Goal: Task Accomplishment & Management: Use online tool/utility

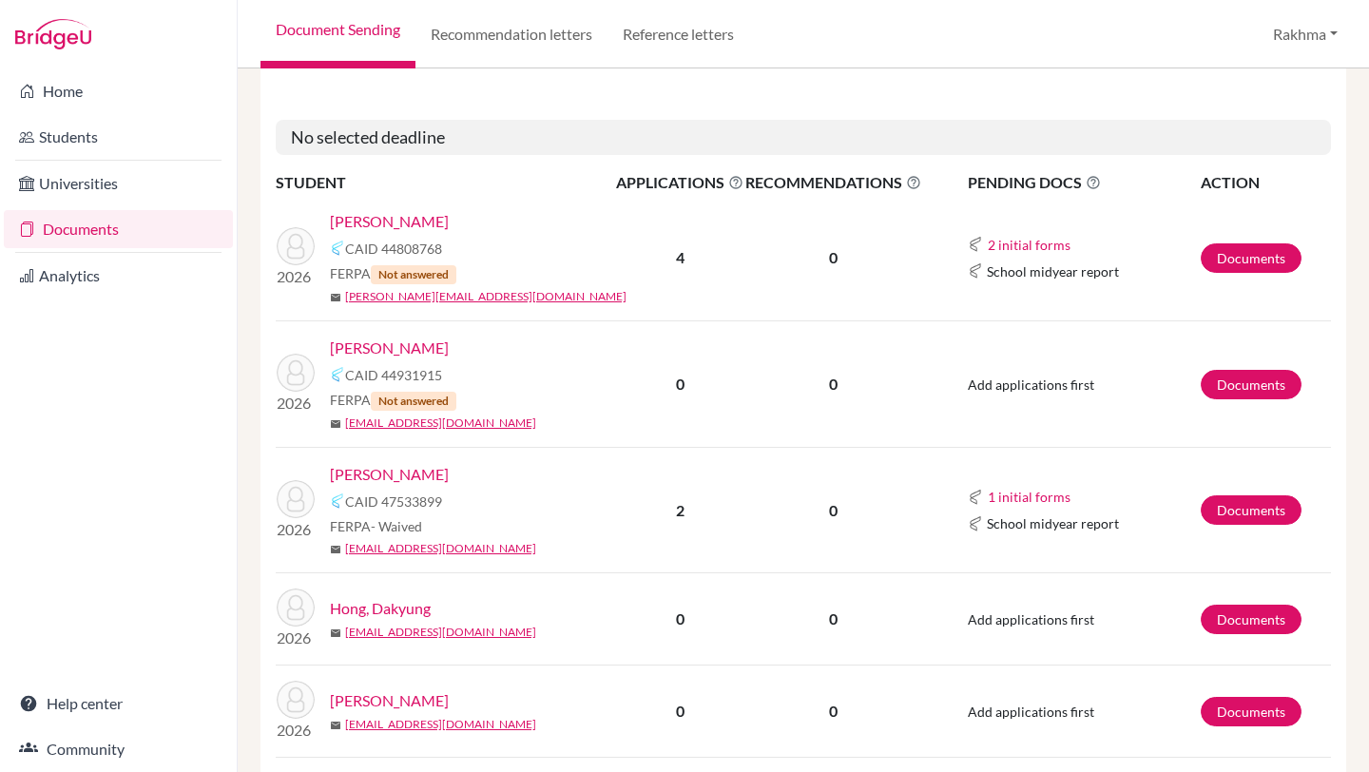
scroll to position [651, 0]
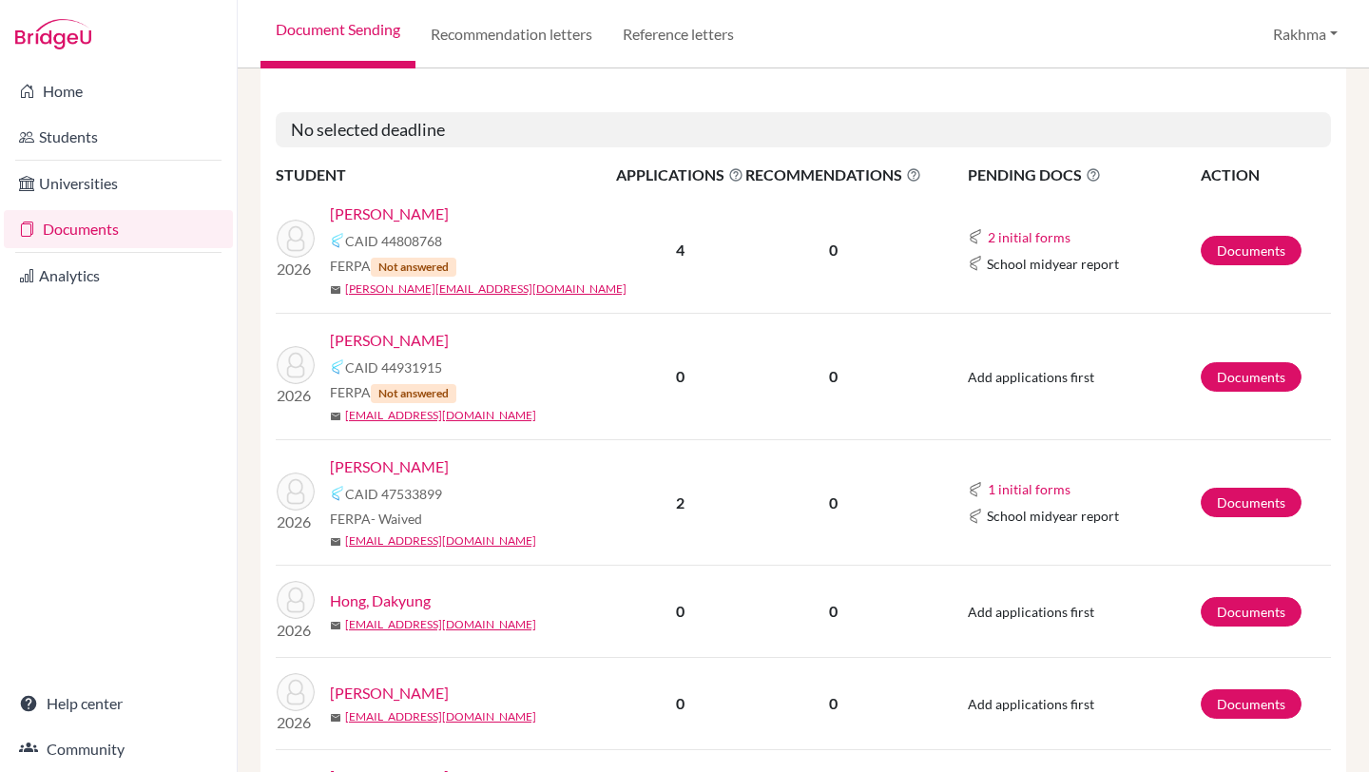
click at [382, 214] on link "[PERSON_NAME]" at bounding box center [389, 214] width 119 height 23
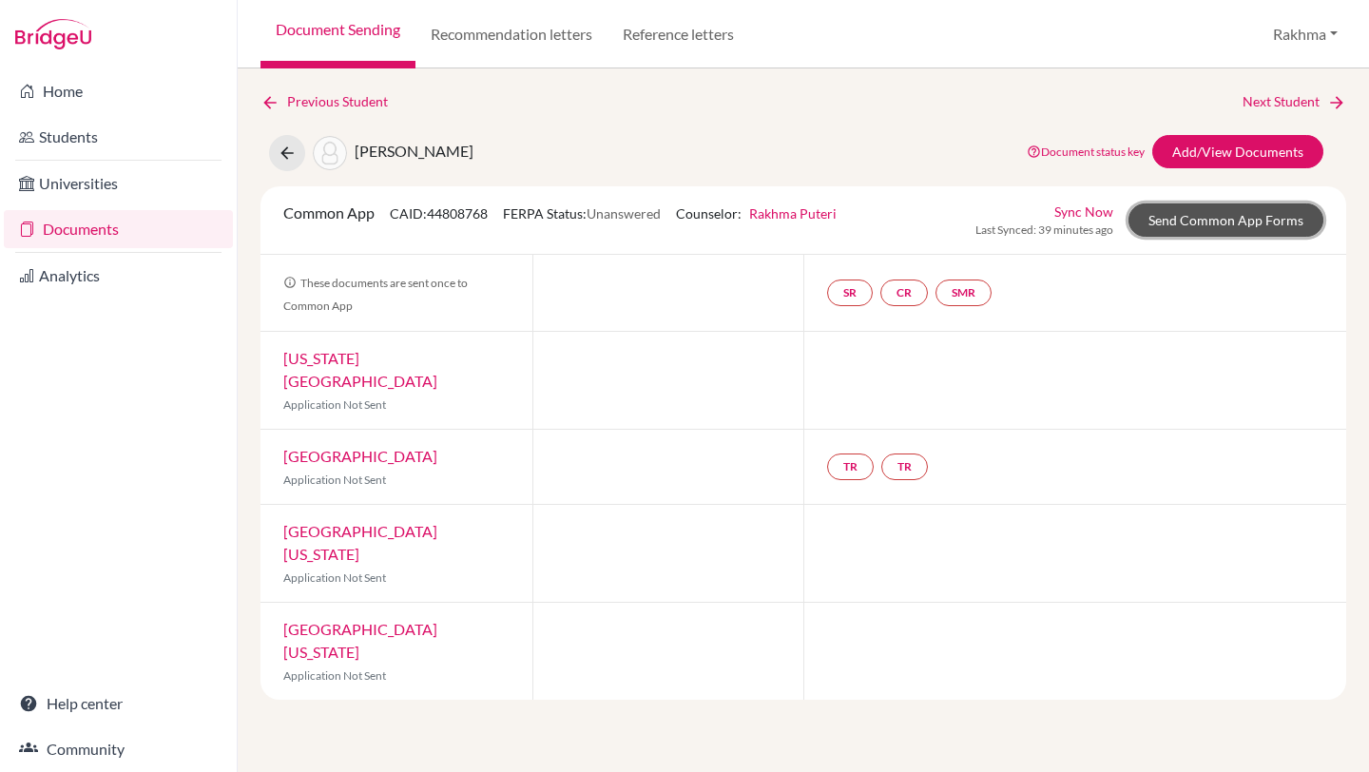
click at [1209, 223] on link "Send Common App Forms" at bounding box center [1226, 219] width 195 height 33
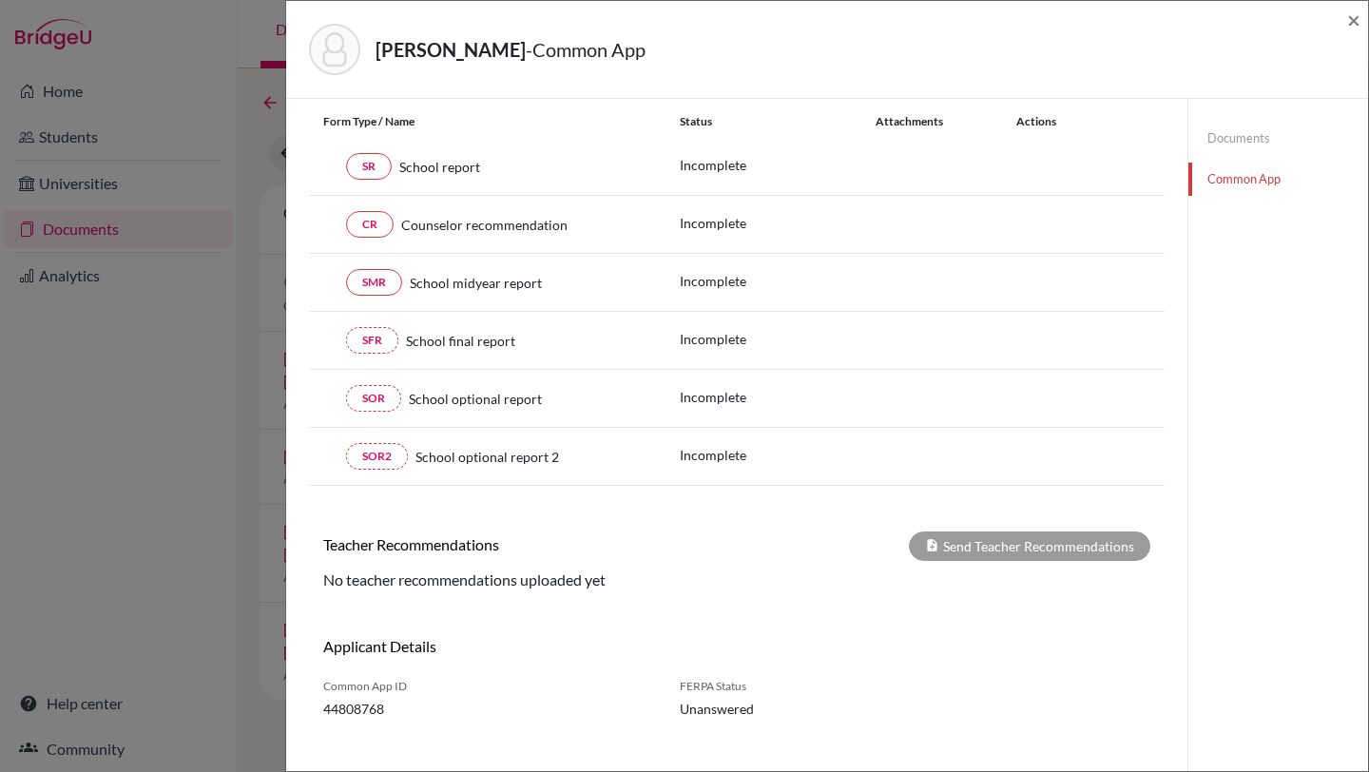
scroll to position [265, 0]
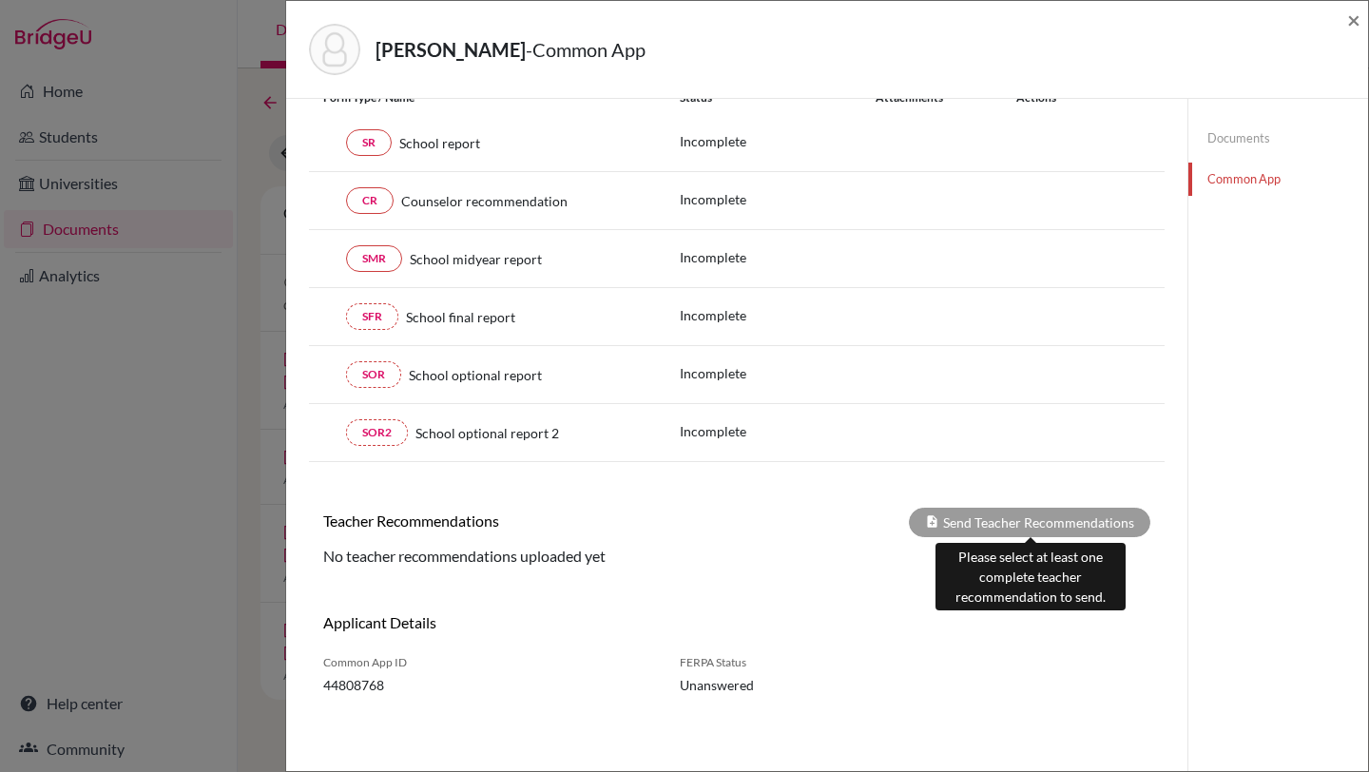
click at [987, 519] on div "Send Teacher Recommendations" at bounding box center [1030, 522] width 242 height 29
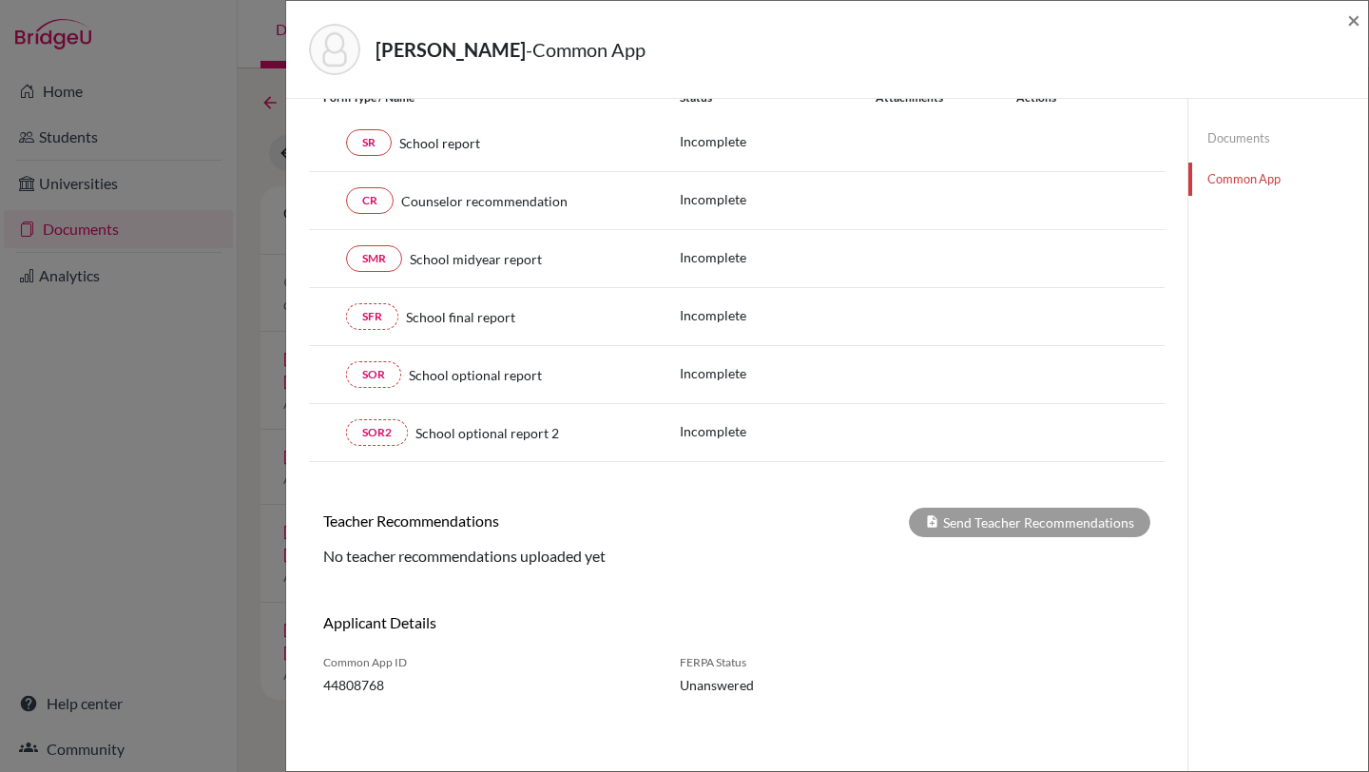
scroll to position [0, 0]
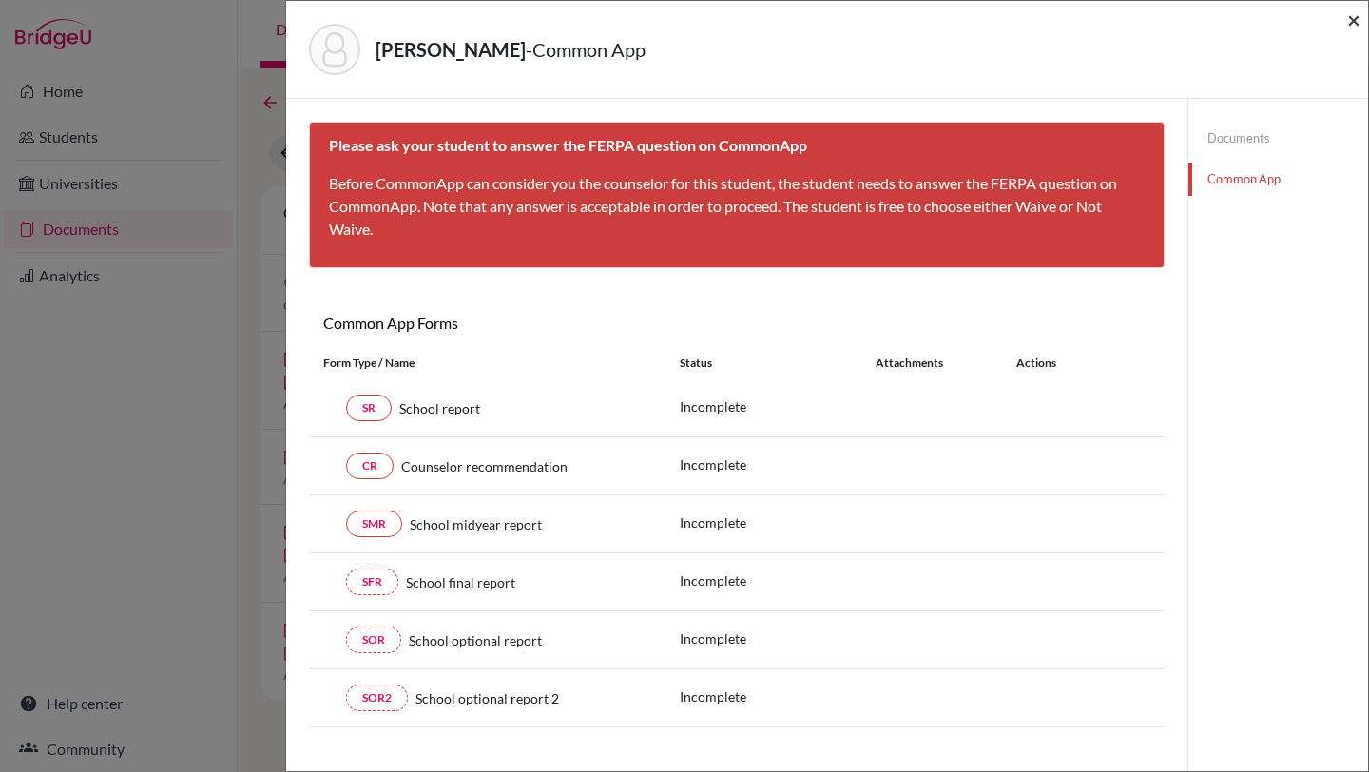
click at [1356, 17] on span "×" at bounding box center [1353, 20] width 13 height 28
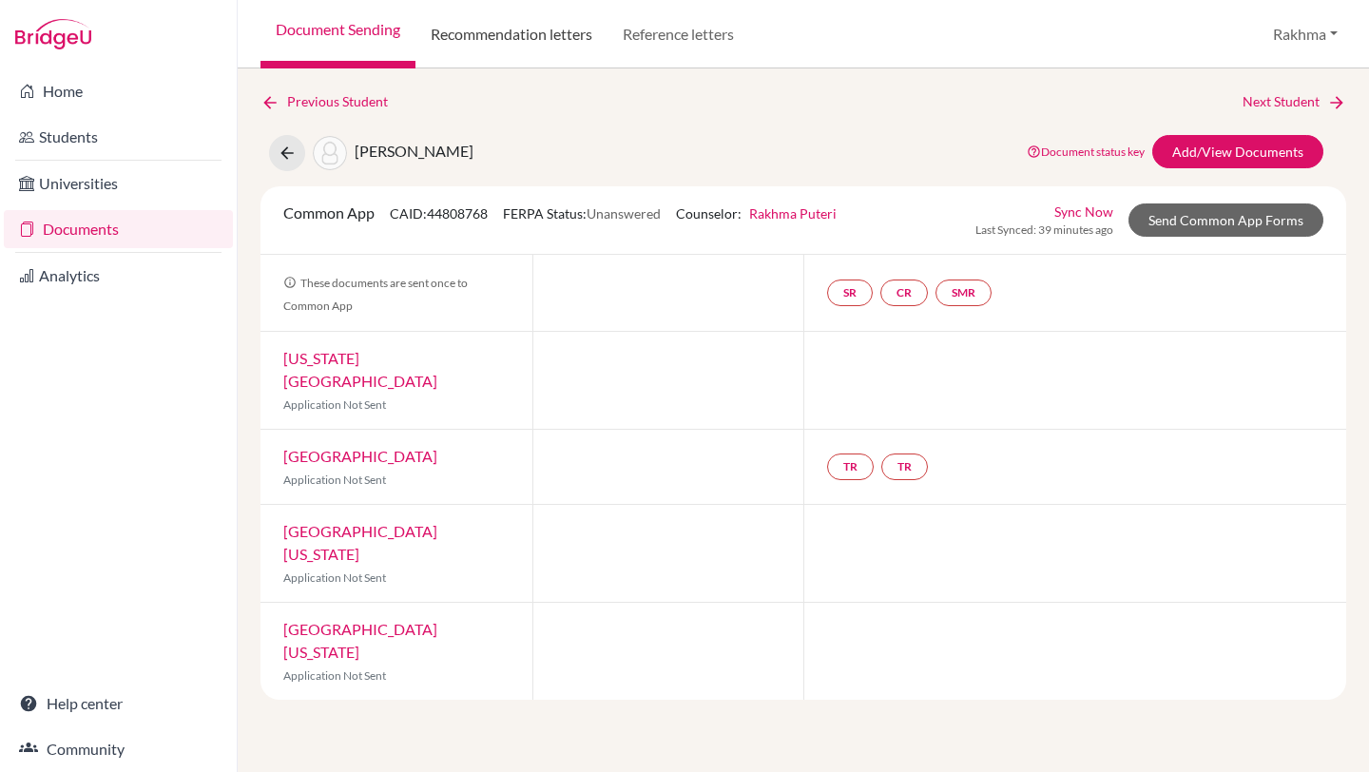
click at [552, 48] on link "Recommendation letters" at bounding box center [512, 34] width 192 height 68
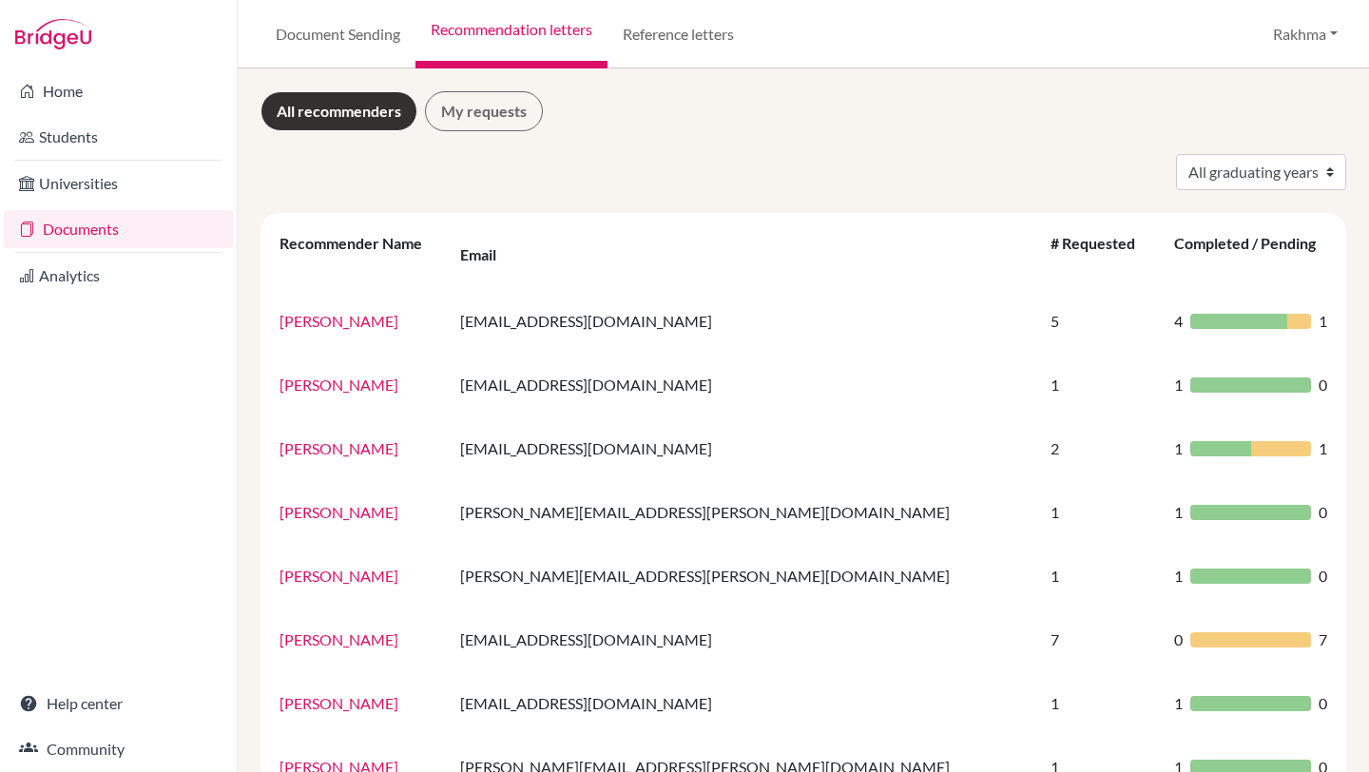
click at [746, 121] on div "All recommenders My requests" at bounding box center [804, 111] width 1086 height 40
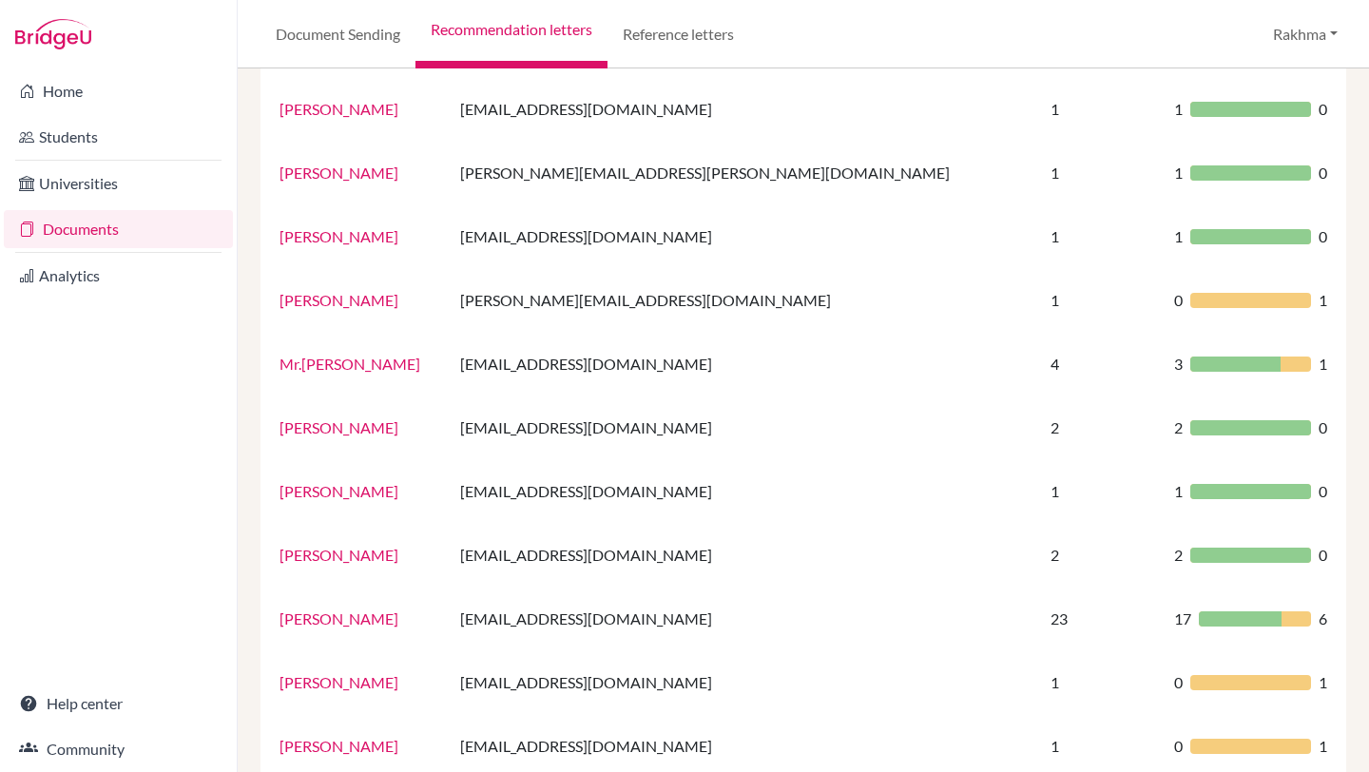
scroll to position [1191, 0]
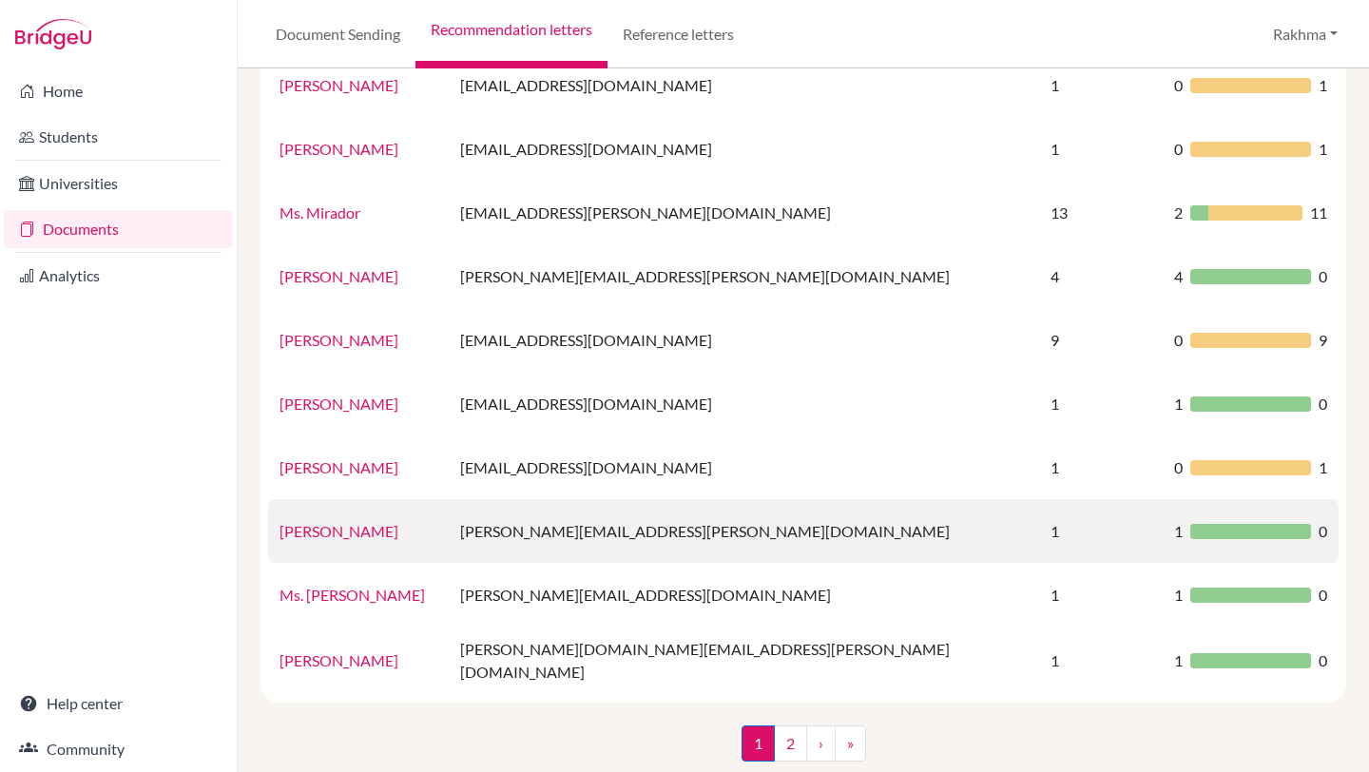
click at [315, 522] on link "Jodi Vigil" at bounding box center [339, 531] width 119 height 18
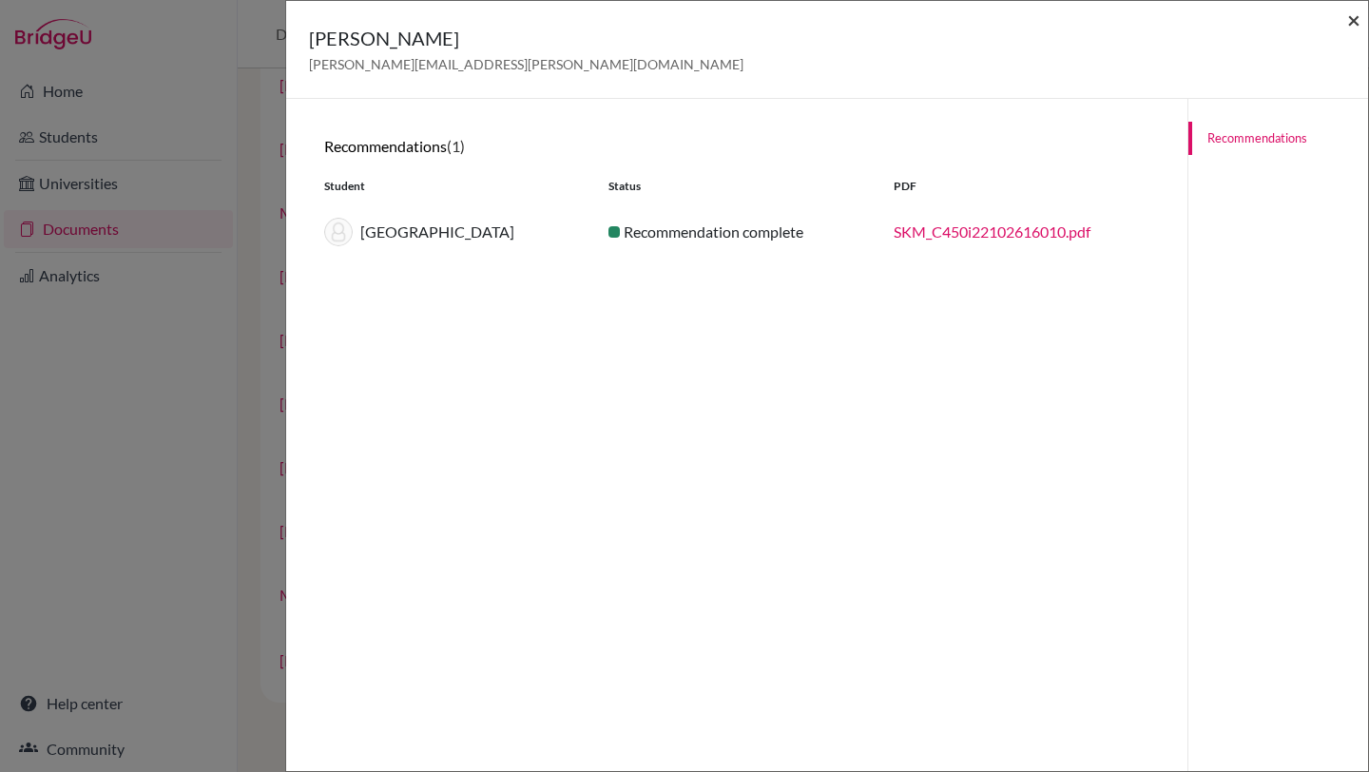
click at [1355, 19] on span "×" at bounding box center [1353, 20] width 13 height 28
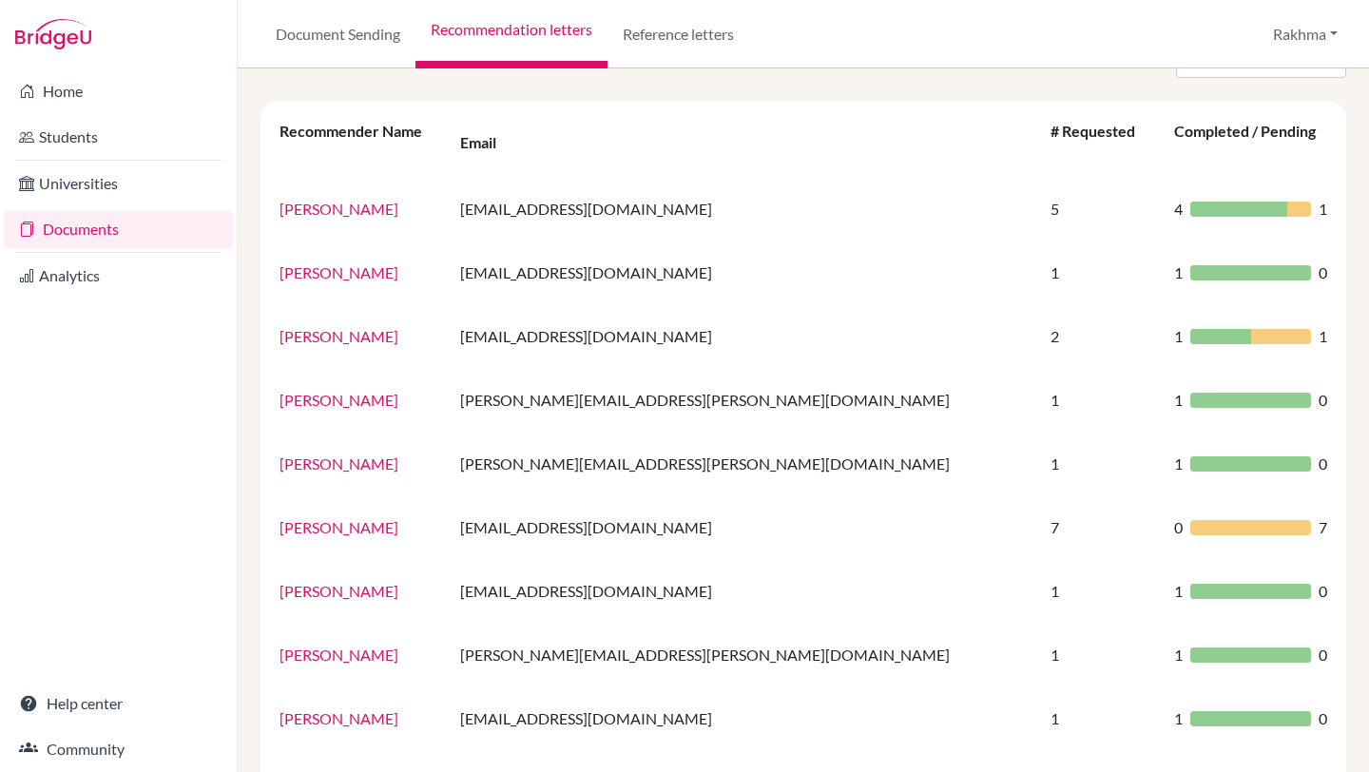
scroll to position [0, 0]
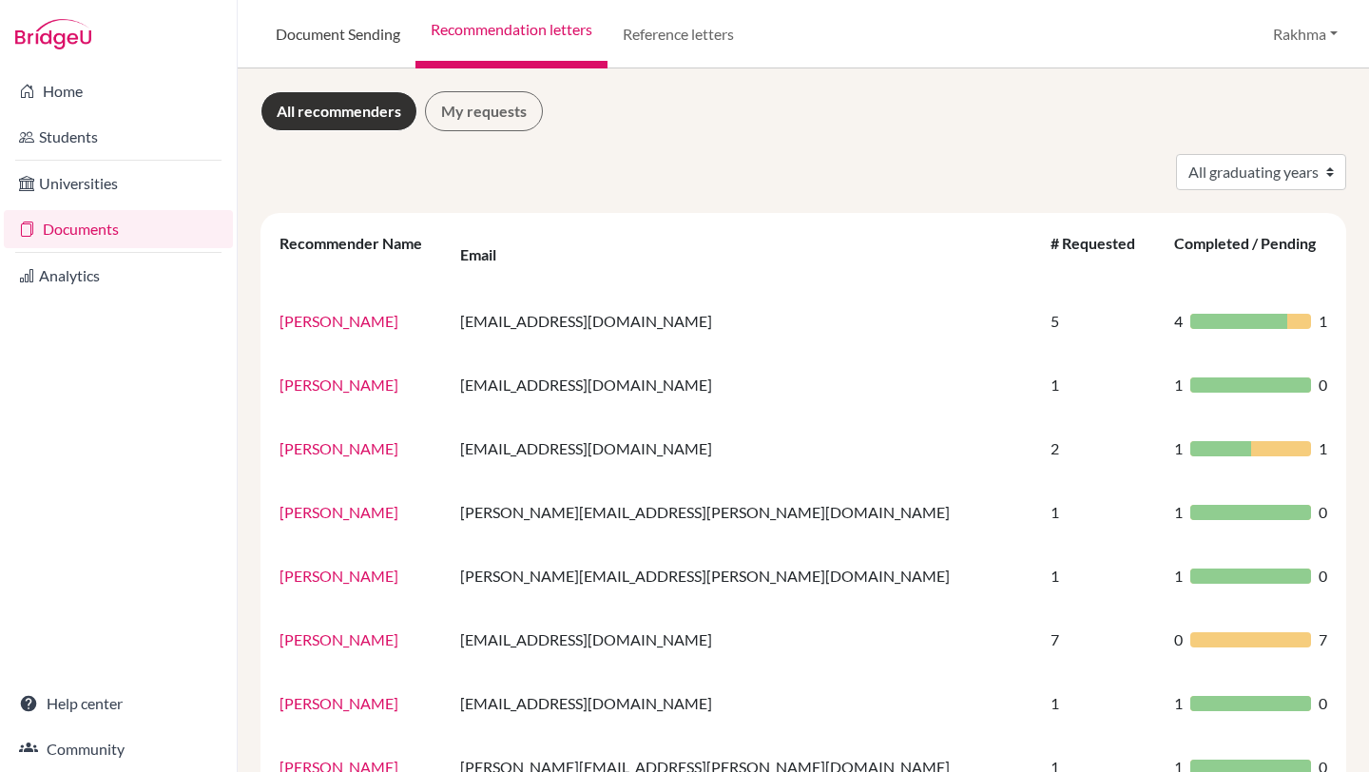
click at [329, 31] on link "Document Sending" at bounding box center [338, 34] width 155 height 68
